Goal: Transaction & Acquisition: Download file/media

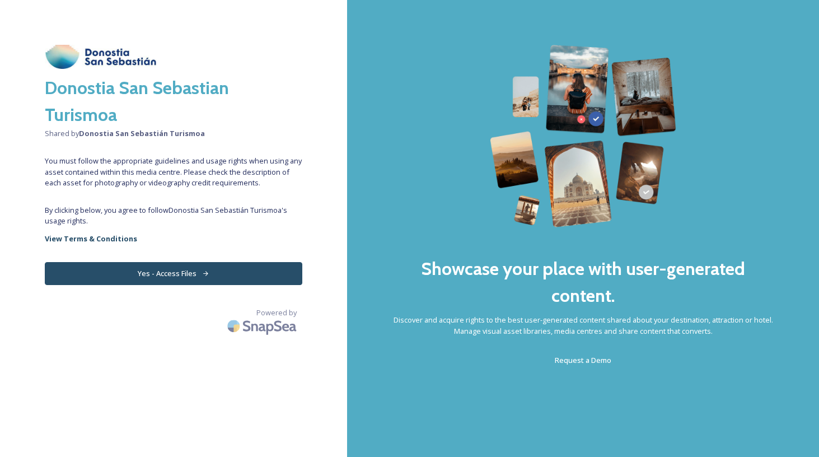
click at [167, 270] on button "Yes - Access Files" at bounding box center [173, 273] width 257 height 23
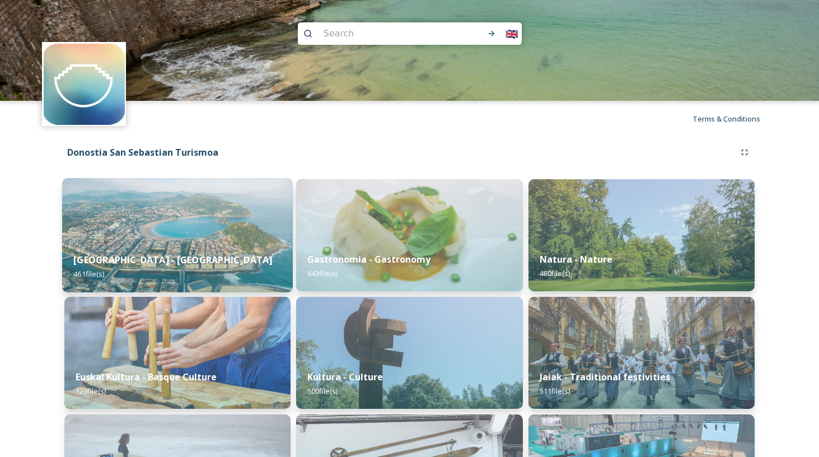
click at [178, 222] on img at bounding box center [177, 235] width 231 height 114
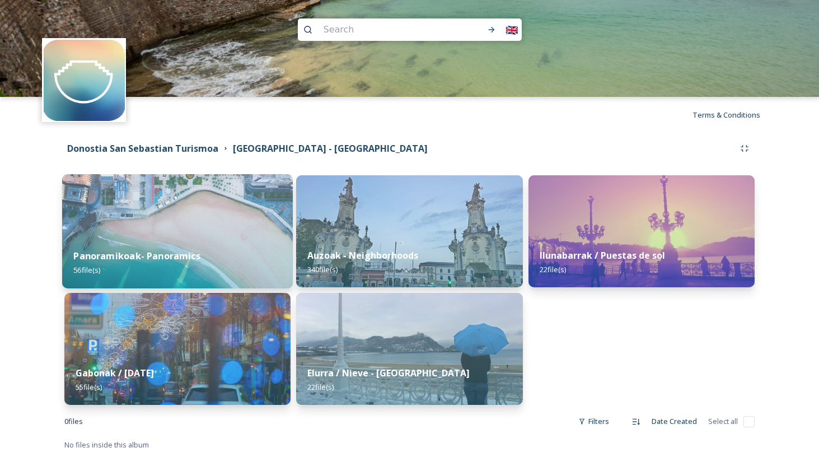
scroll to position [4, 0]
click at [218, 189] on img at bounding box center [177, 231] width 231 height 114
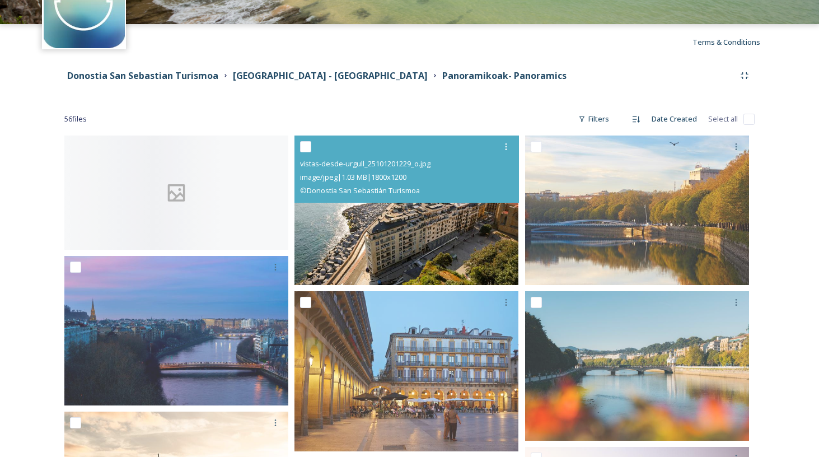
scroll to position [97, 0]
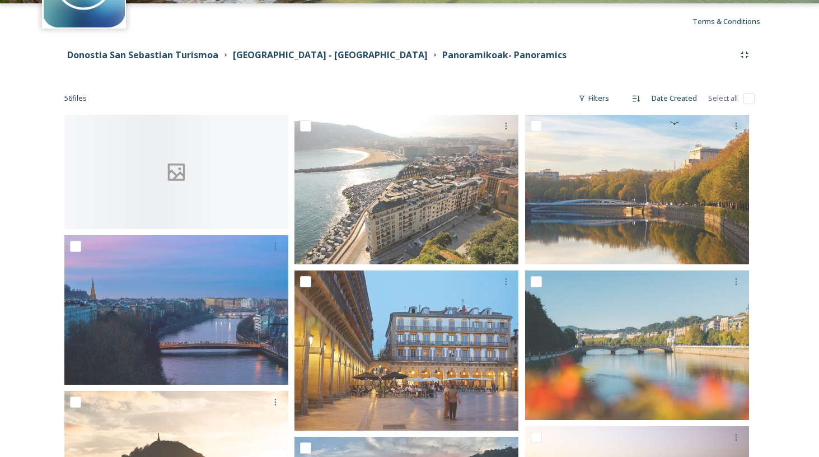
click at [202, 151] on div "image/jpeg | 8.11 MB | 9420 x 4805" at bounding box center [177, 155] width 215 height 13
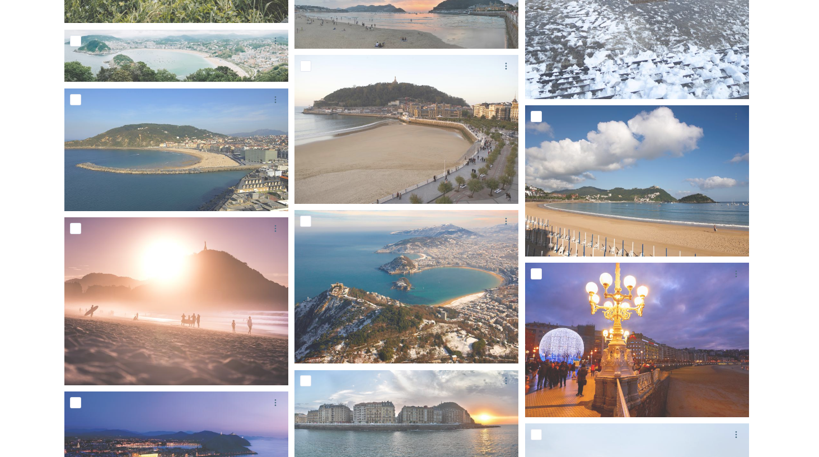
scroll to position [1718, 0]
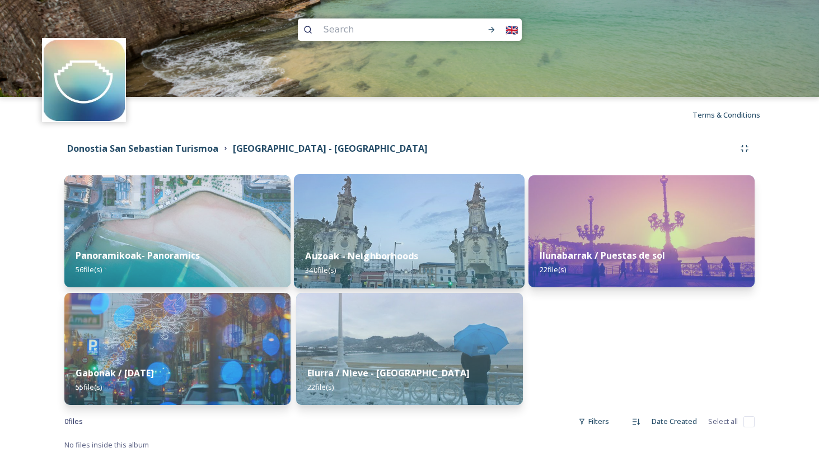
scroll to position [4, 0]
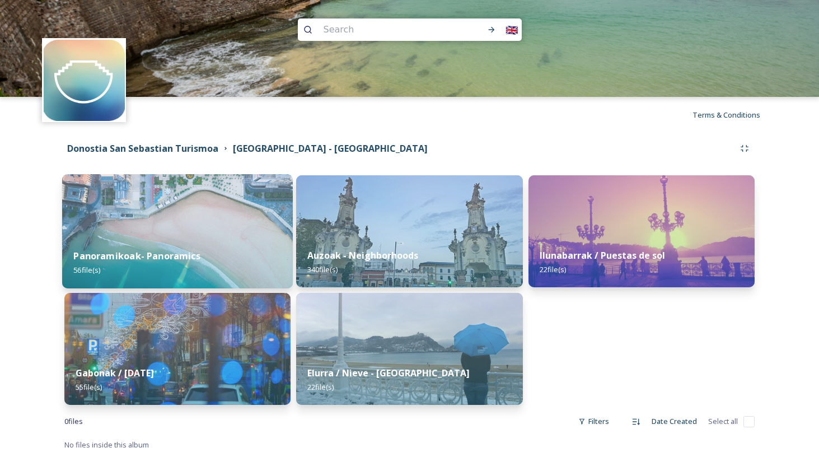
click at [149, 202] on img at bounding box center [177, 231] width 231 height 114
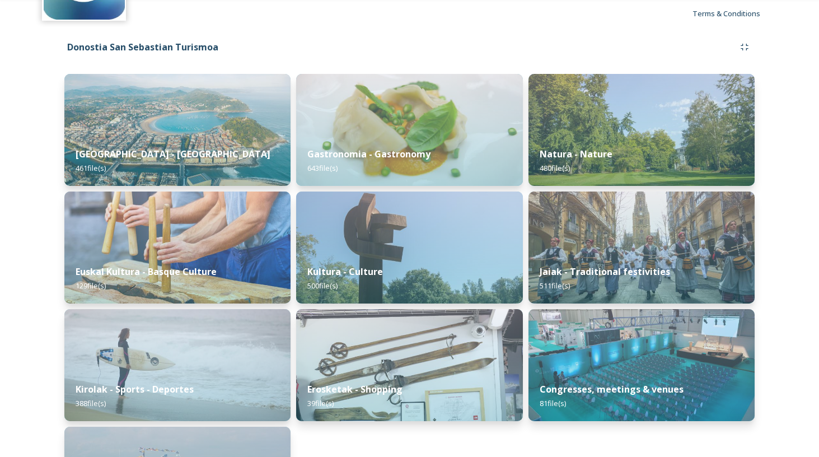
scroll to position [119, 0]
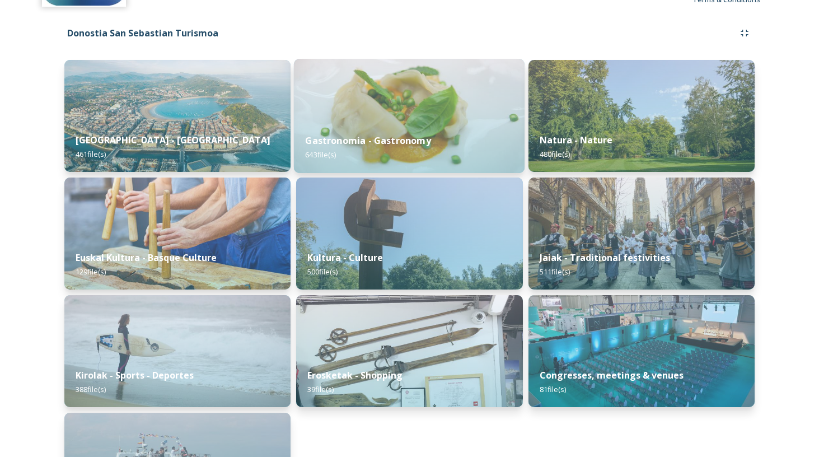
click at [406, 109] on img at bounding box center [409, 116] width 231 height 114
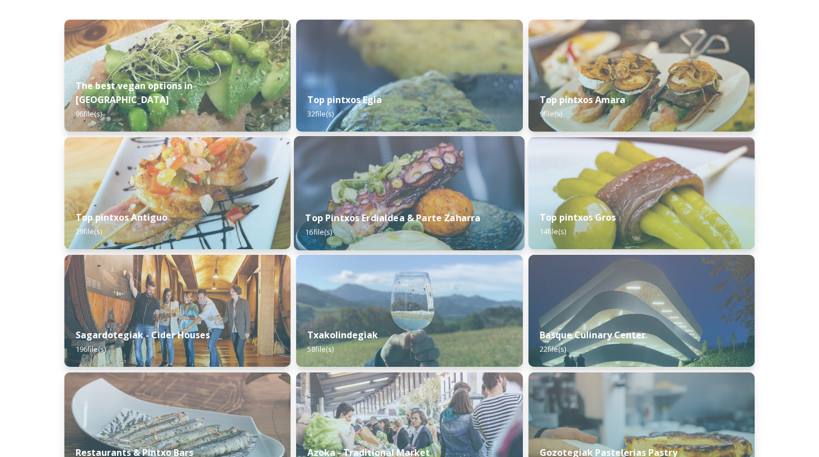
scroll to position [161, 0]
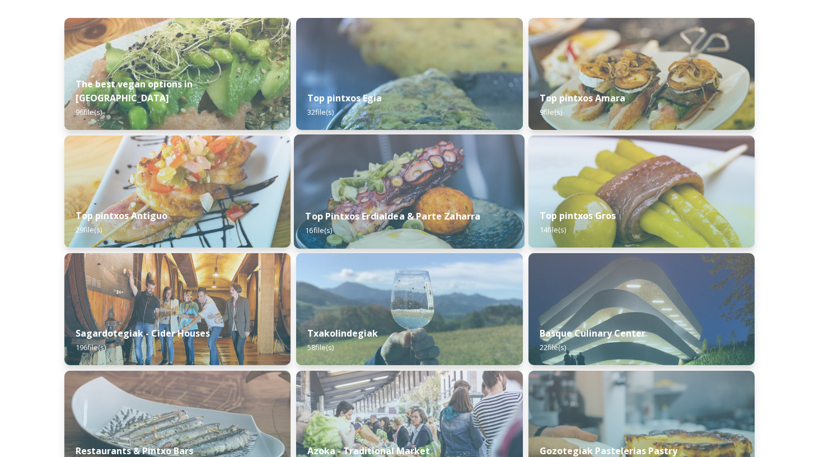
click at [435, 163] on img at bounding box center [409, 191] width 231 height 114
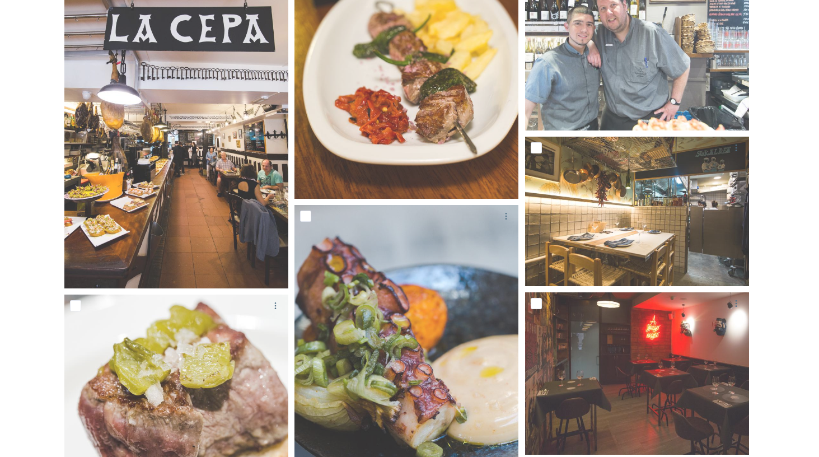
scroll to position [259, 0]
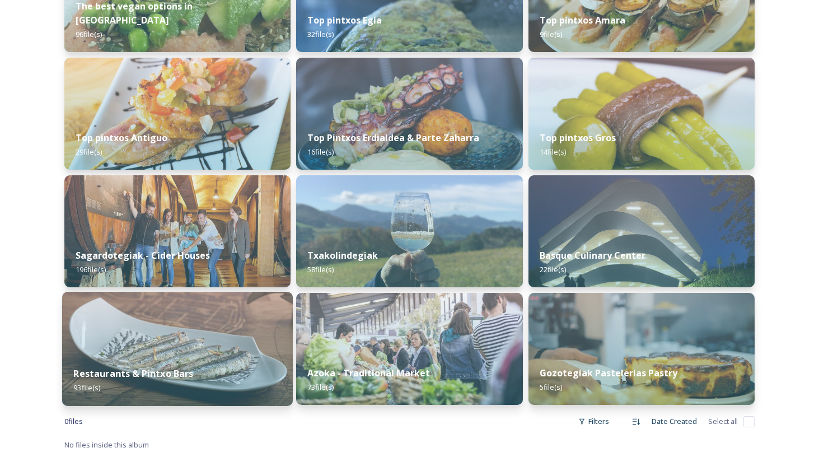
scroll to position [239, 0]
click at [165, 344] on img at bounding box center [177, 349] width 231 height 114
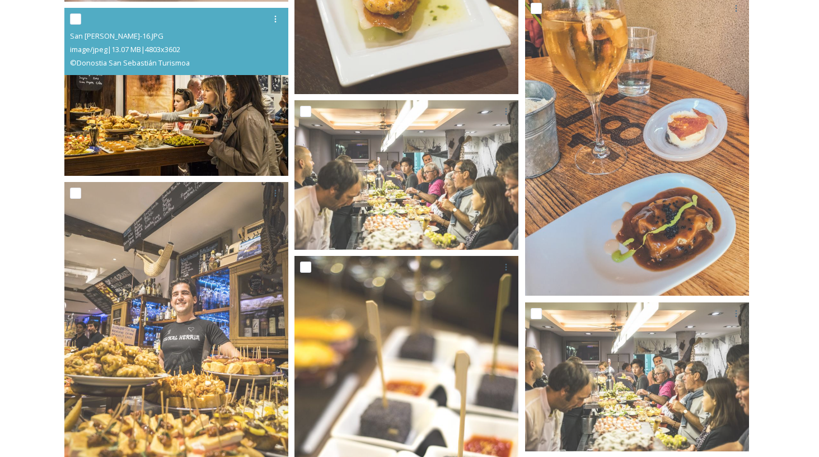
scroll to position [1968, 0]
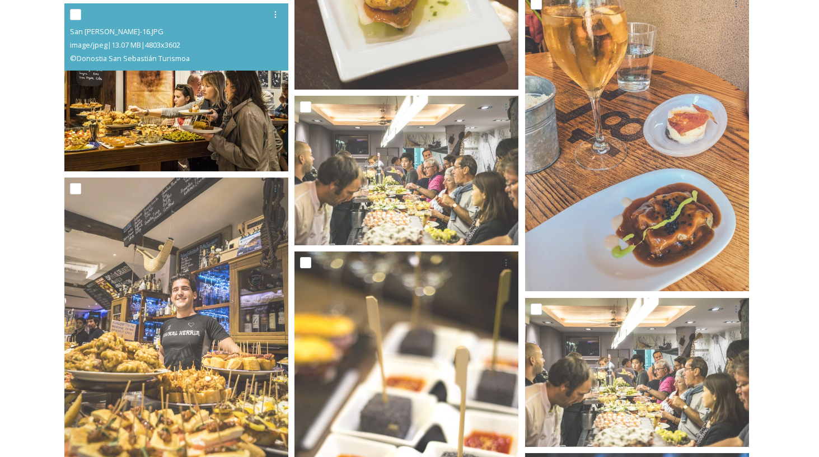
click at [206, 128] on img at bounding box center [176, 87] width 224 height 168
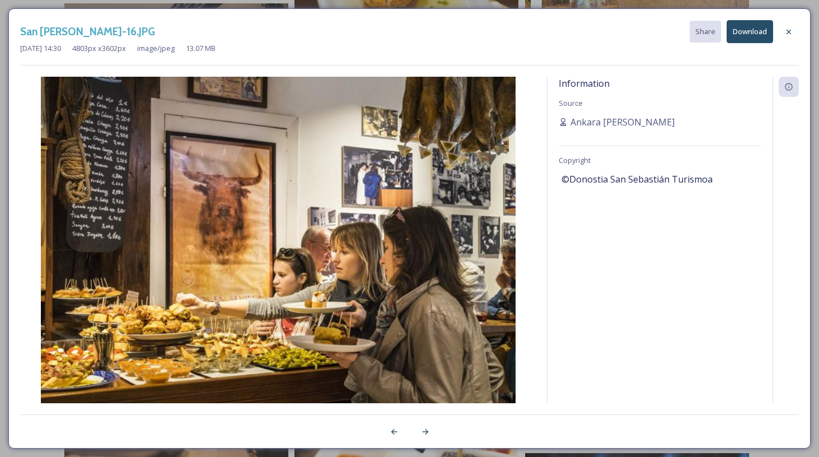
click at [758, 35] on button "Download" at bounding box center [749, 31] width 46 height 23
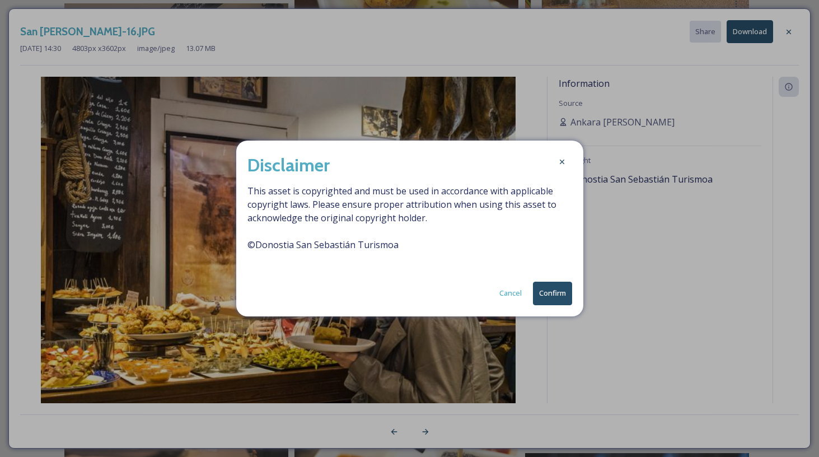
click at [554, 290] on button "Confirm" at bounding box center [552, 292] width 39 height 23
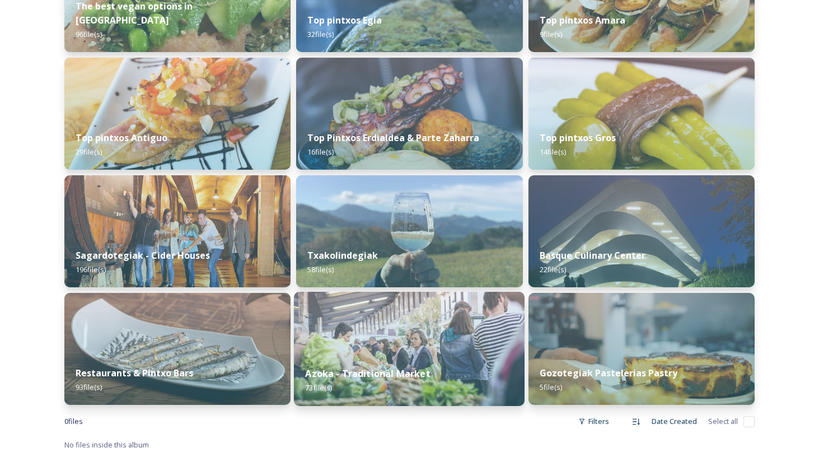
scroll to position [239, 0]
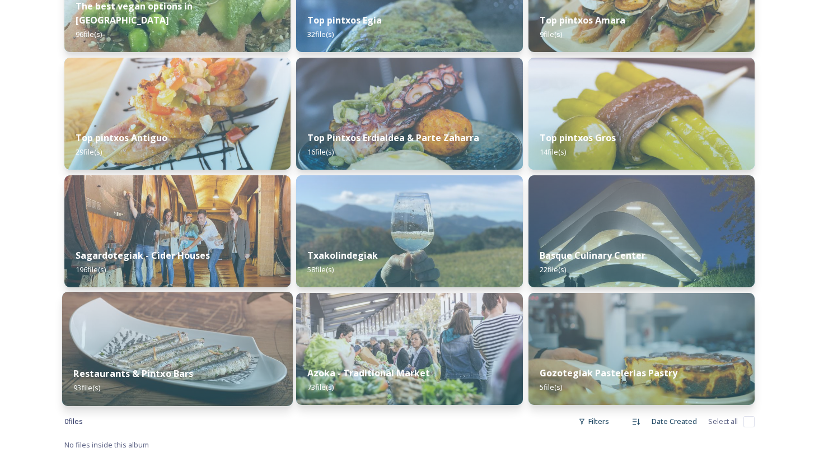
click at [154, 301] on img at bounding box center [177, 349] width 231 height 114
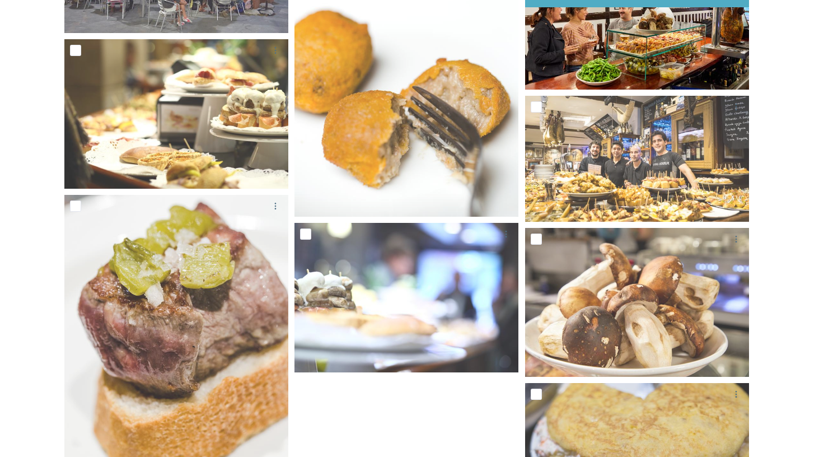
scroll to position [6152, 0]
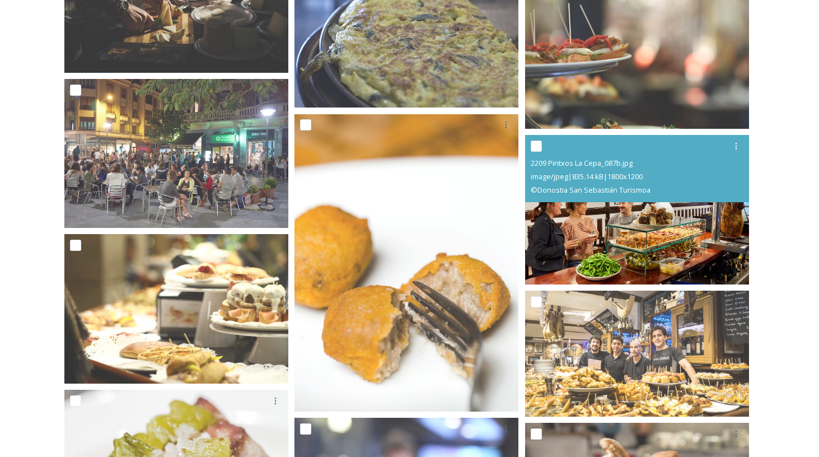
click at [645, 227] on img at bounding box center [637, 209] width 224 height 149
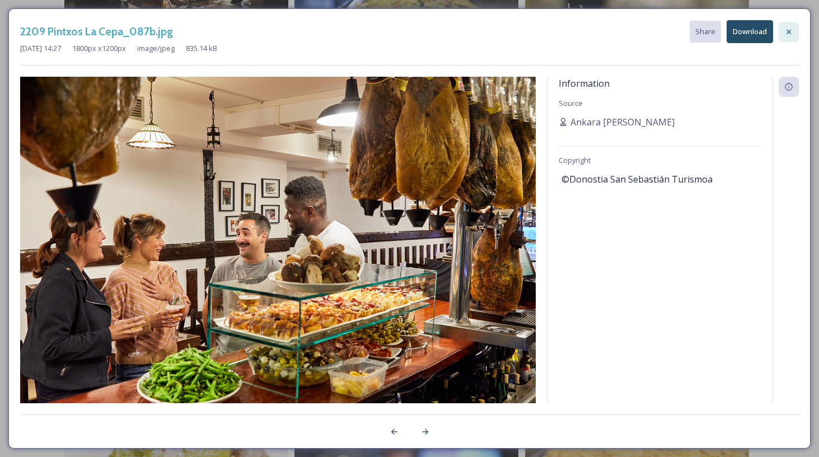
click at [787, 30] on icon at bounding box center [788, 31] width 4 height 4
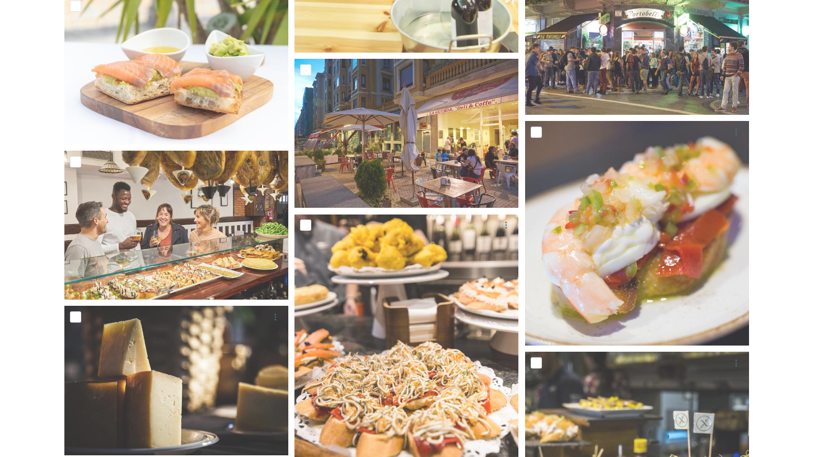
scroll to position [3412, 0]
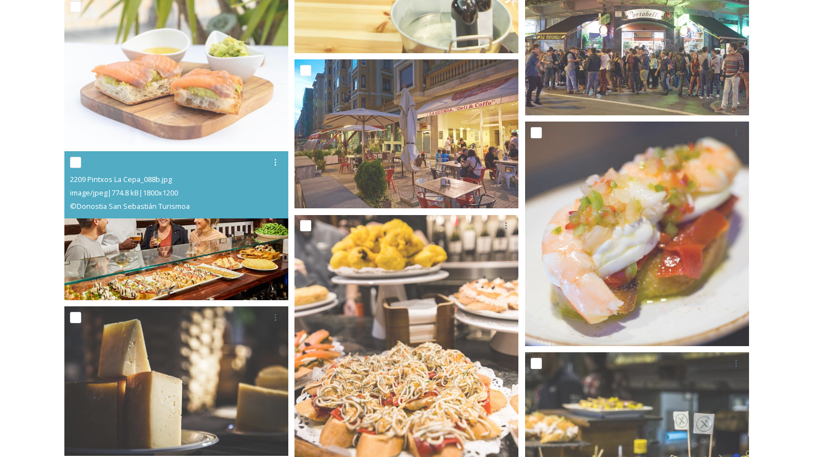
click at [195, 238] on img at bounding box center [176, 225] width 224 height 149
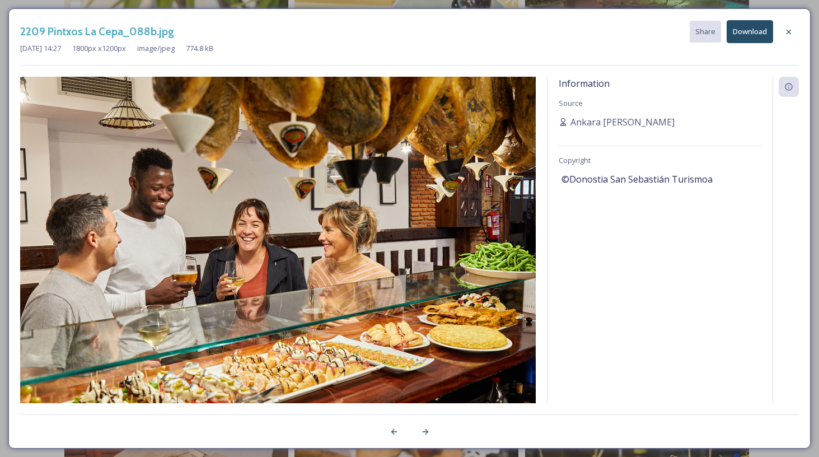
click at [760, 22] on button "Download" at bounding box center [749, 31] width 46 height 23
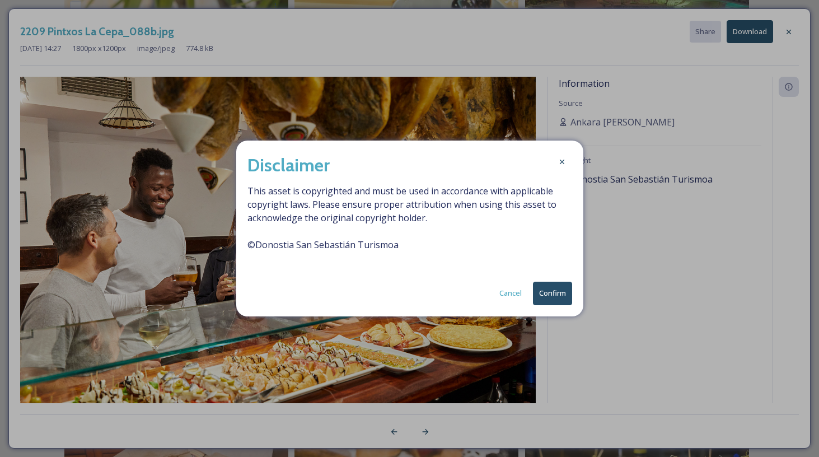
click at [547, 294] on button "Confirm" at bounding box center [552, 292] width 39 height 23
